Goal: Navigation & Orientation: Find specific page/section

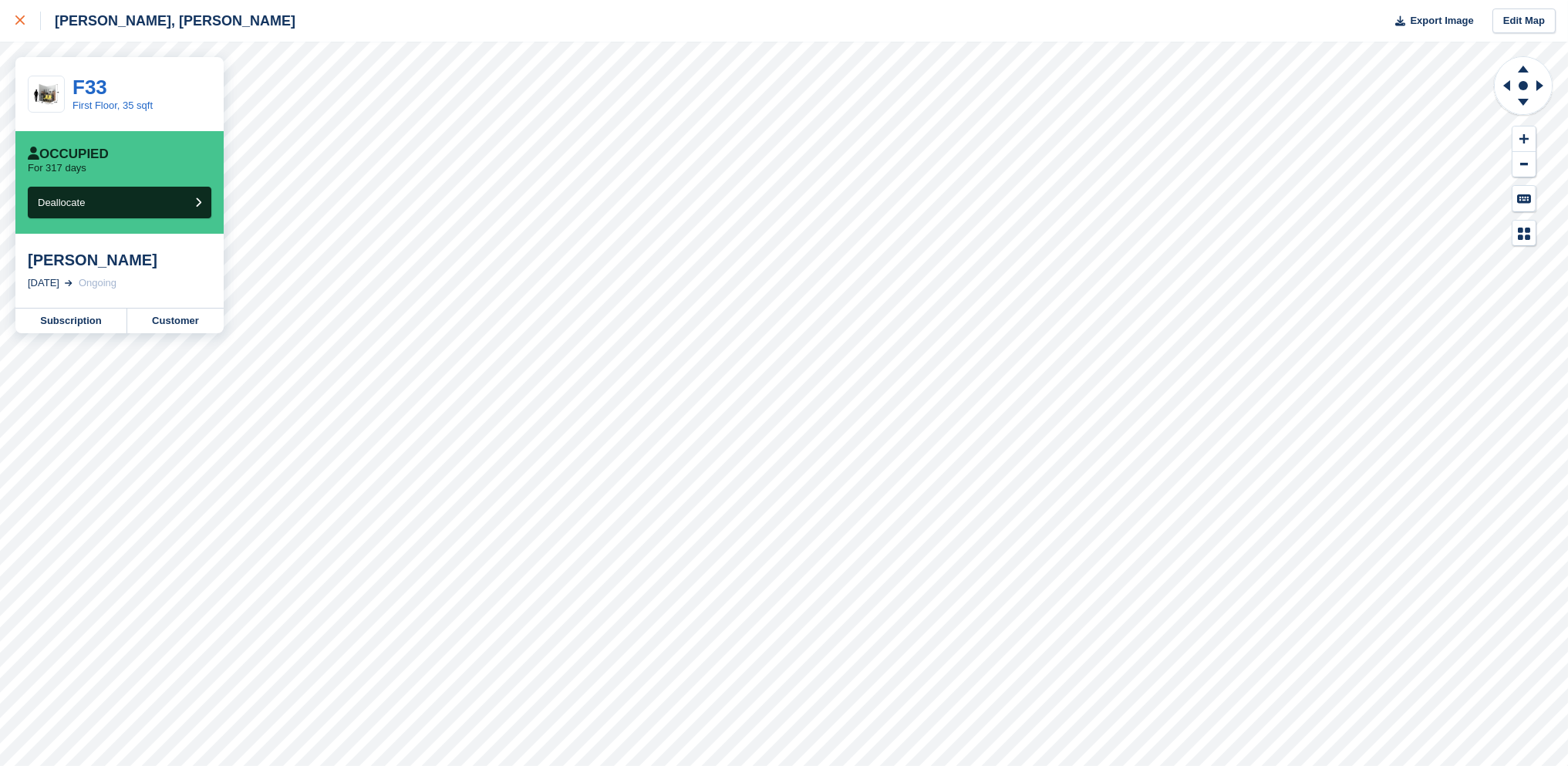
click at [25, 14] on div at bounding box center [29, 21] width 26 height 18
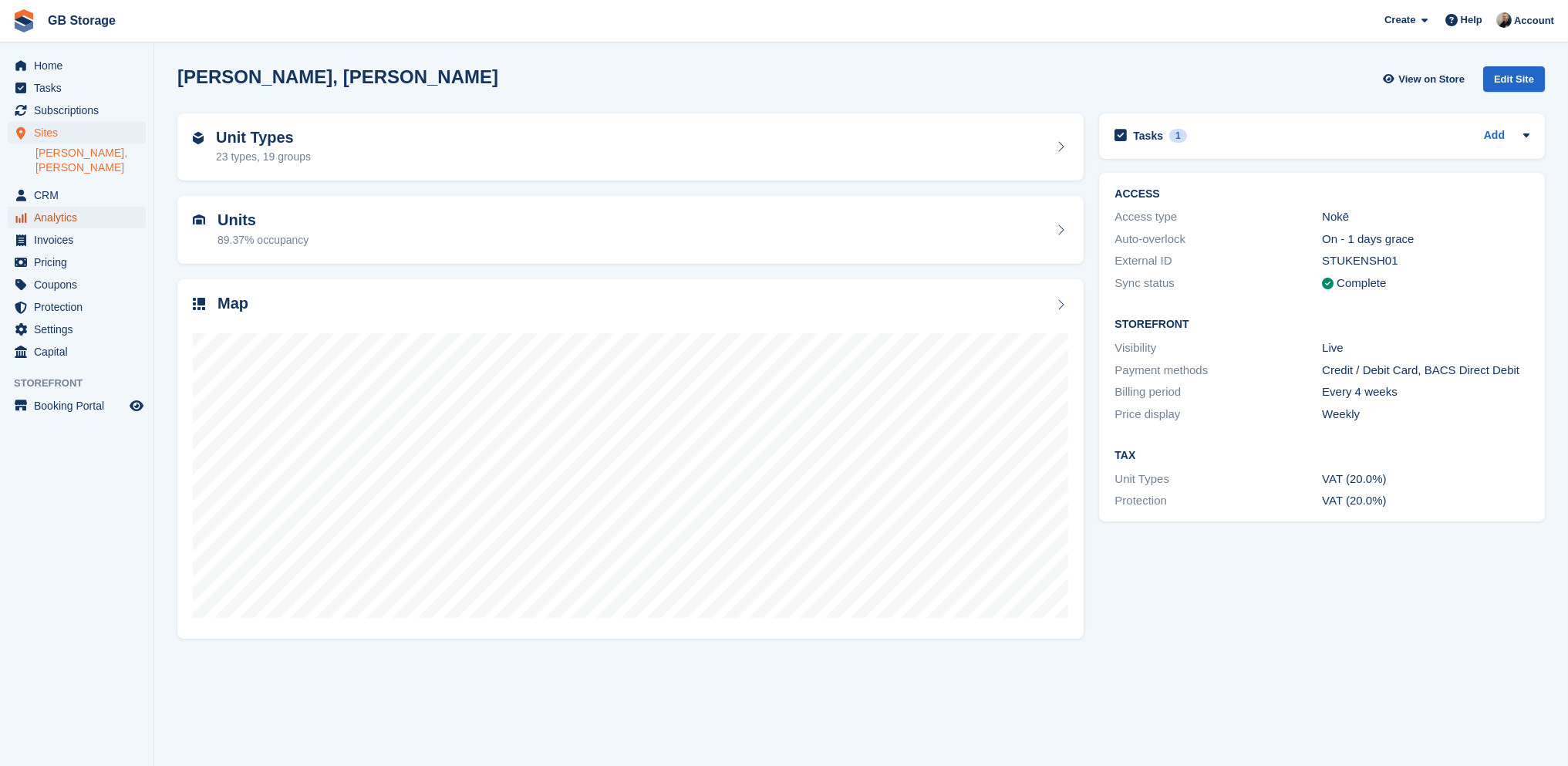
click at [67, 207] on span "Analytics" at bounding box center [80, 217] width 93 height 21
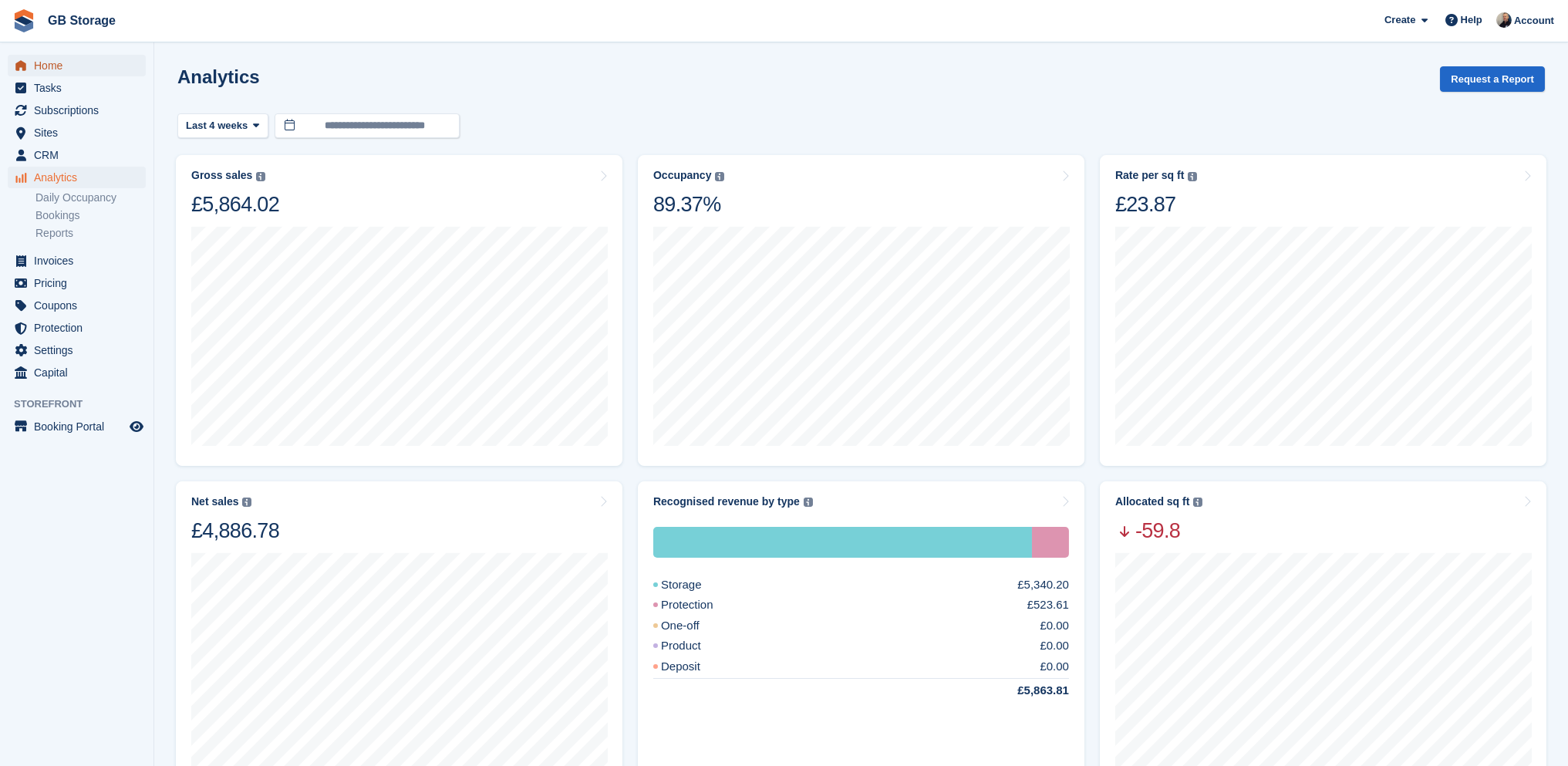
click at [65, 69] on span "Home" at bounding box center [80, 65] width 93 height 21
